Goal: Obtain resource: Download file/media

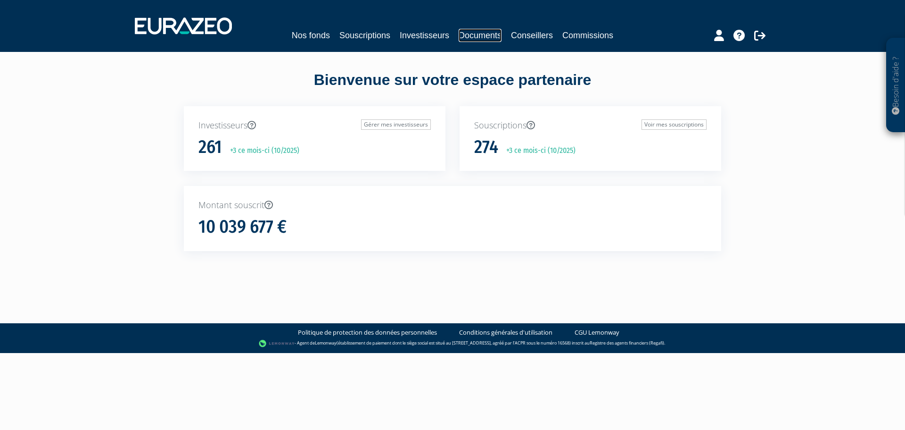
click at [498, 34] on link "Documents" at bounding box center [480, 35] width 43 height 13
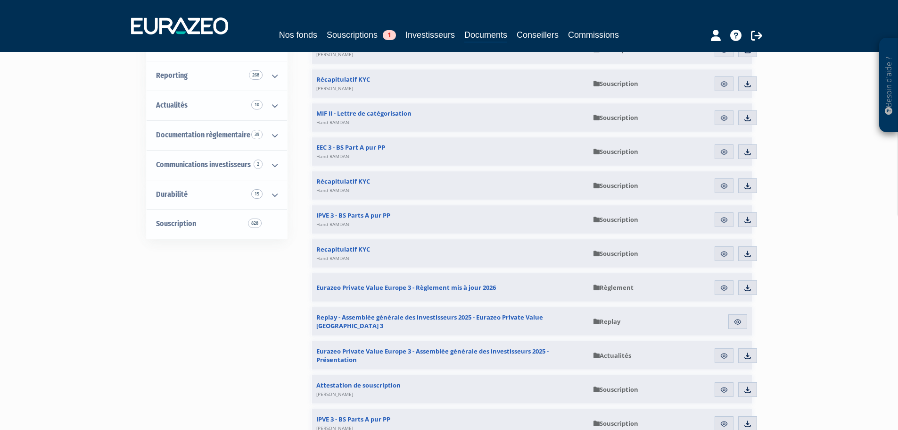
scroll to position [141, 0]
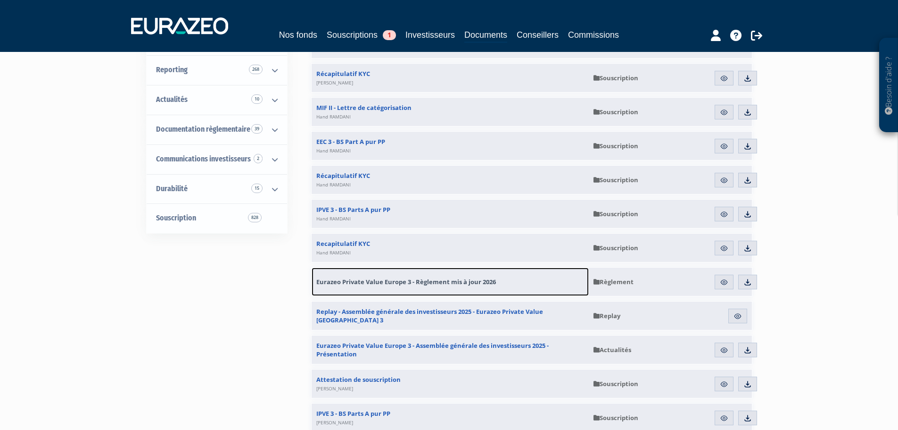
click at [483, 282] on span "Eurazeo Private Value Europe 3 - Règlement mis à jour 2026" at bounding box center [406, 281] width 180 height 8
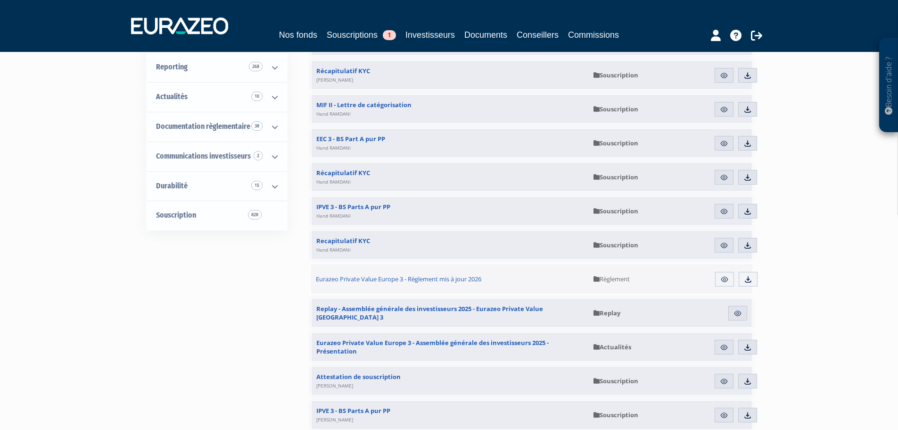
scroll to position [114, 0]
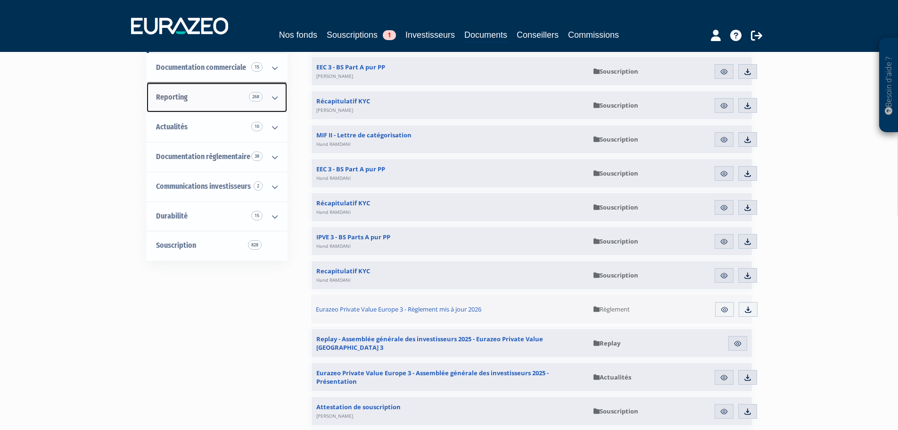
click at [272, 95] on icon at bounding box center [275, 97] width 25 height 29
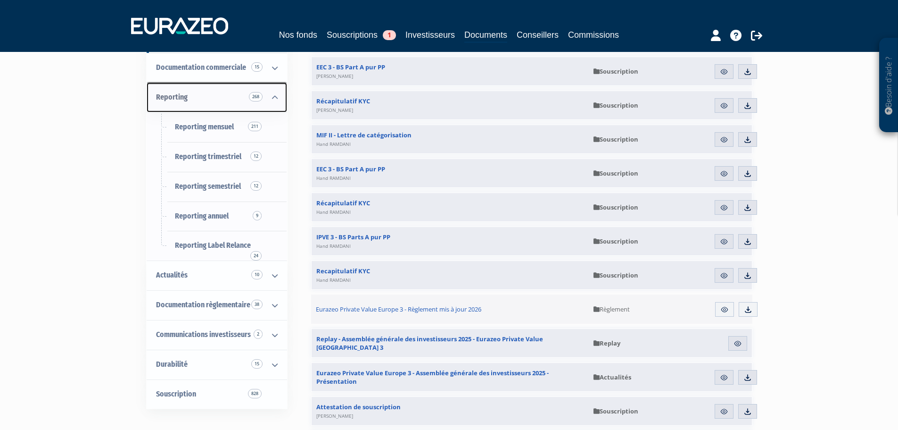
click at [272, 95] on icon at bounding box center [275, 97] width 25 height 29
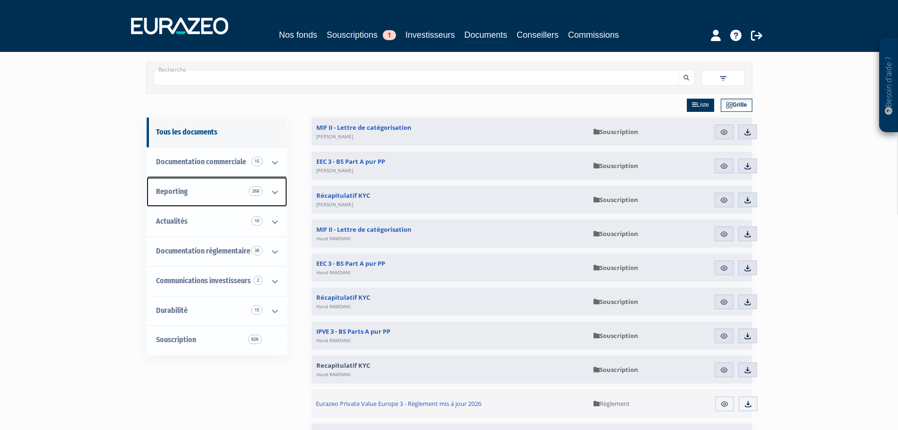
scroll to position [0, 0]
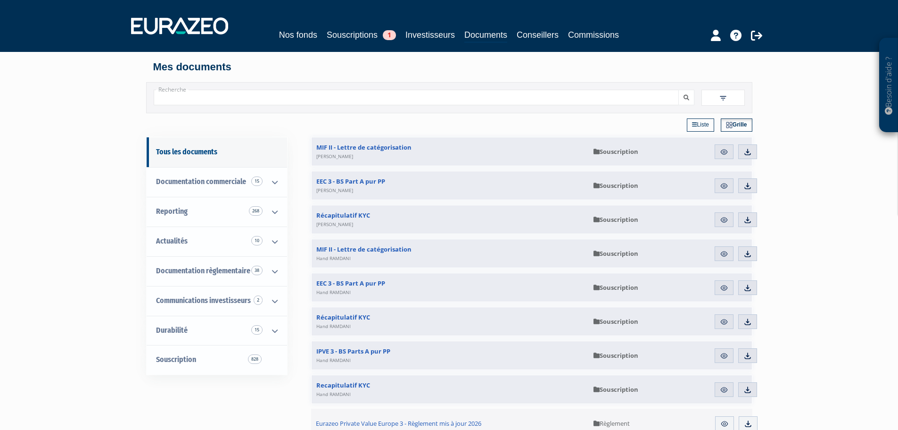
click at [703, 126] on link "Liste" at bounding box center [700, 124] width 27 height 13
click at [733, 126] on link "Grille" at bounding box center [737, 124] width 30 height 13
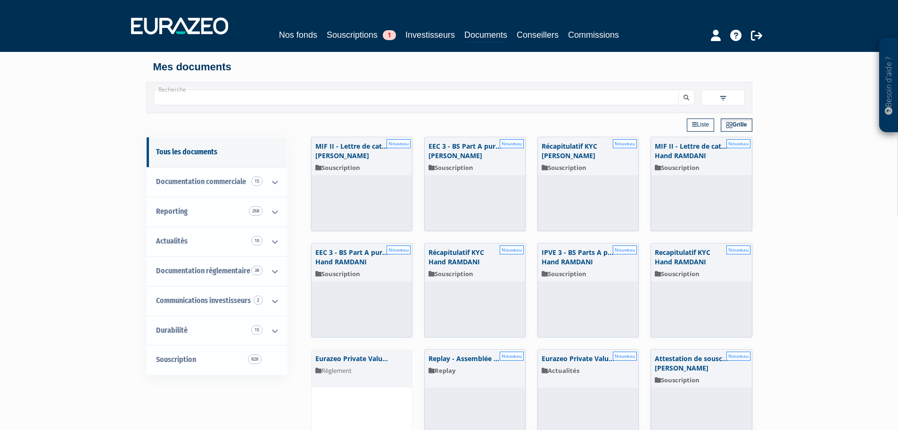
click at [699, 127] on link "Liste" at bounding box center [700, 124] width 27 height 13
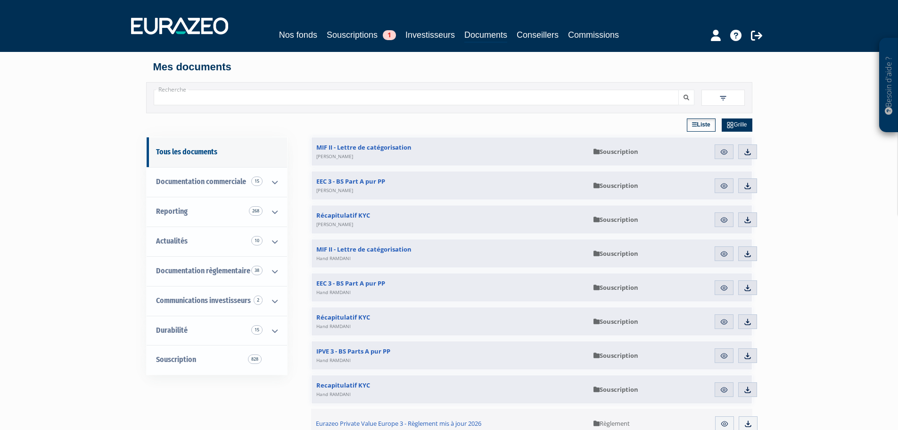
click at [726, 100] on img at bounding box center [723, 98] width 8 height 8
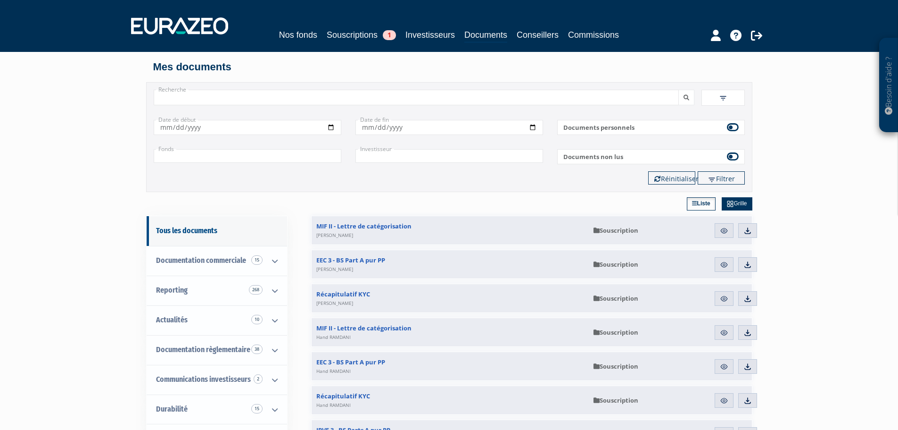
click at [195, 99] on input "Recherche" at bounding box center [416, 98] width 525 height 16
click at [288, 158] on input "text" at bounding box center [248, 156] width 188 height 14
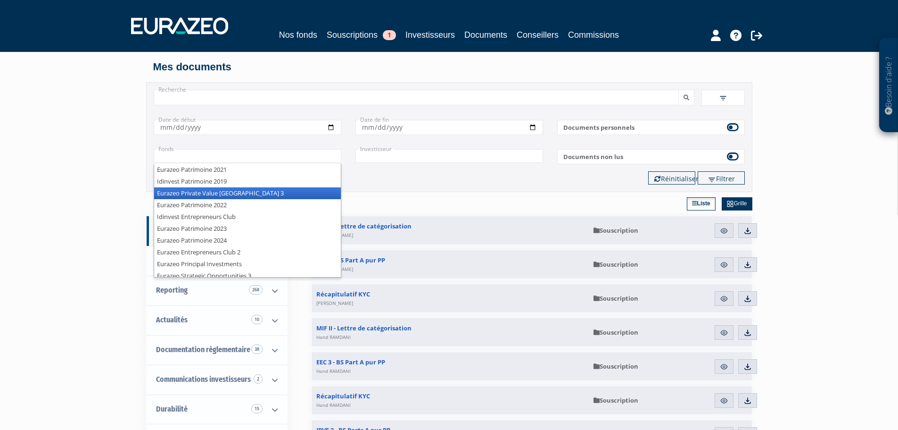
click at [273, 191] on li "Eurazeo Private Value [GEOGRAPHIC_DATA] 3" at bounding box center [247, 193] width 187 height 12
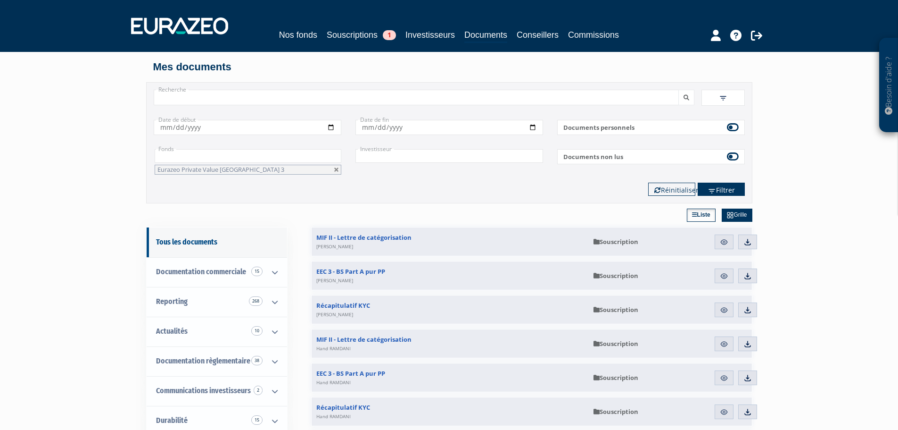
click at [735, 189] on button "Filtrer" at bounding box center [721, 188] width 47 height 13
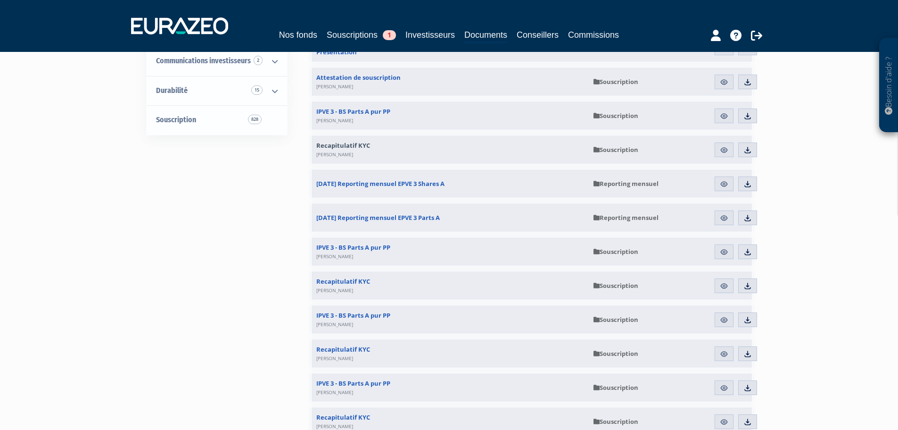
scroll to position [330, 0]
click at [749, 185] on img at bounding box center [748, 183] width 8 height 8
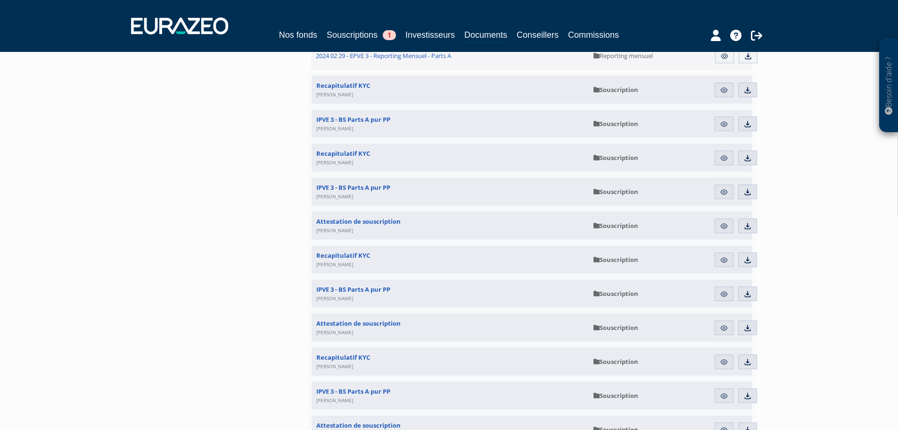
scroll to position [16862, 0]
